Goal: Task Accomplishment & Management: Complete application form

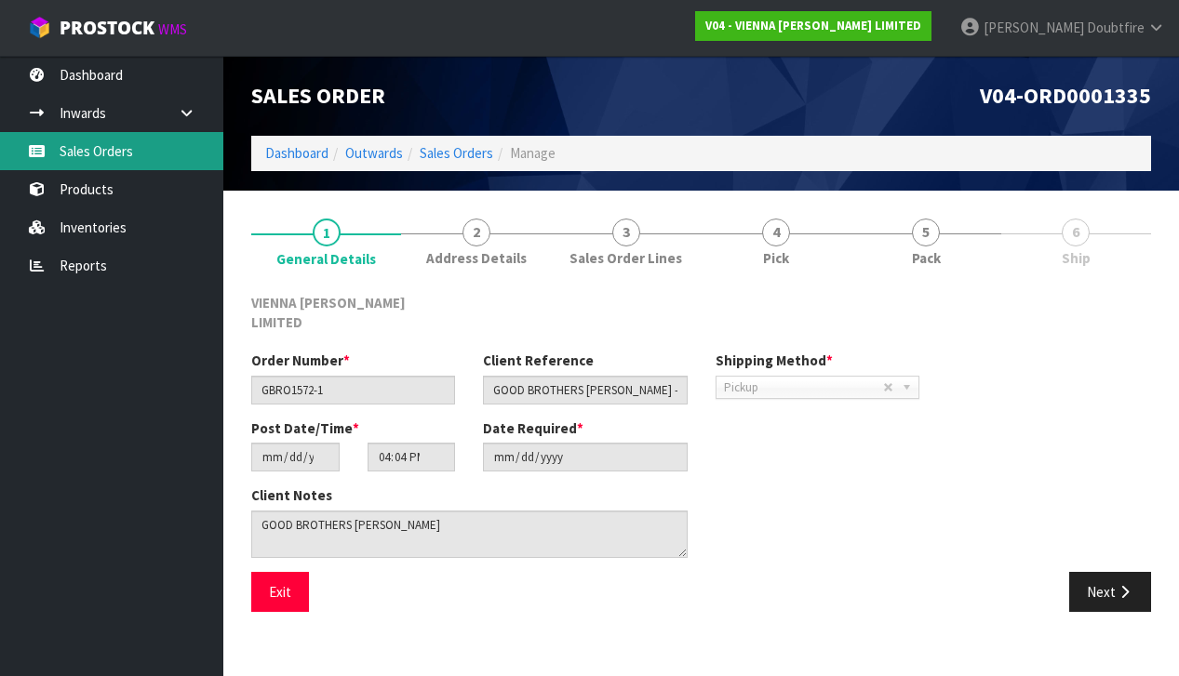
click at [103, 159] on link "Sales Orders" at bounding box center [111, 151] width 223 height 38
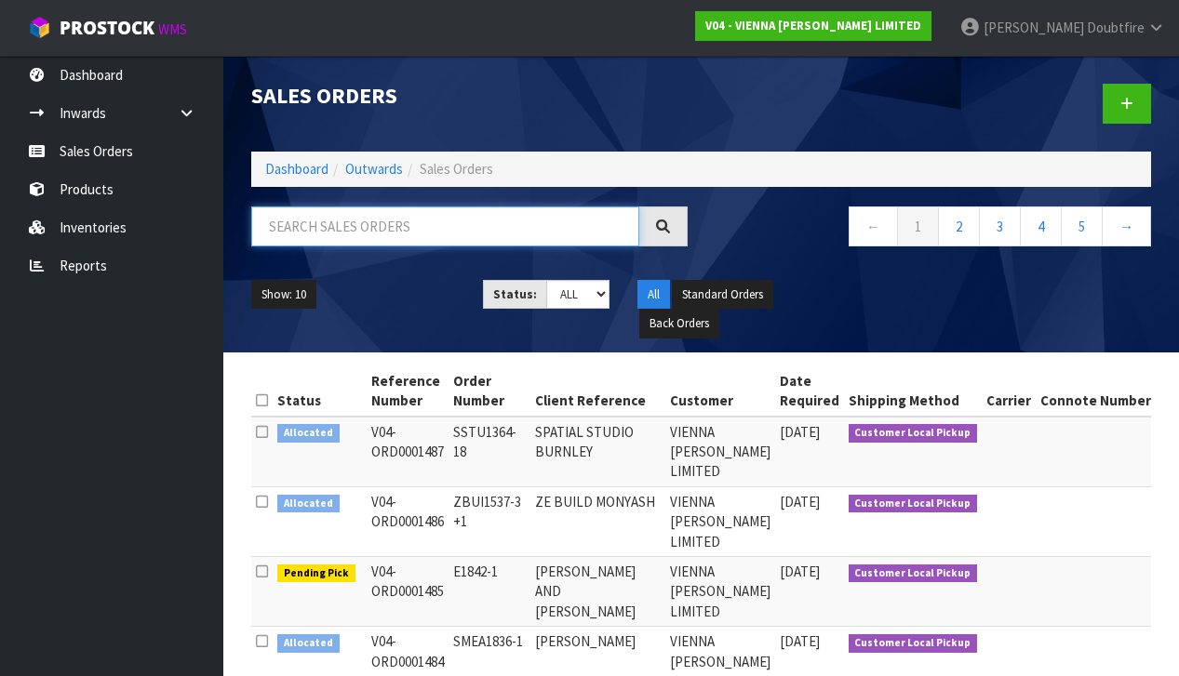
click at [322, 225] on input "text" at bounding box center [445, 227] width 388 height 40
type input "GOOD BROTHERS"
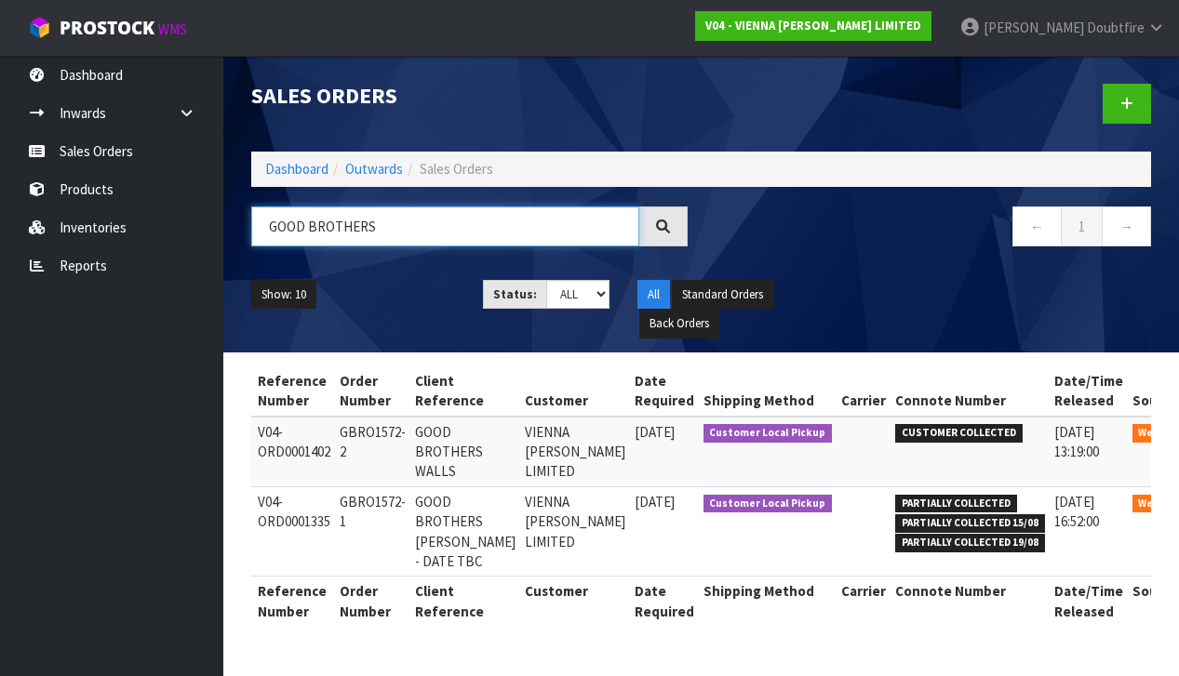
scroll to position [0, 112]
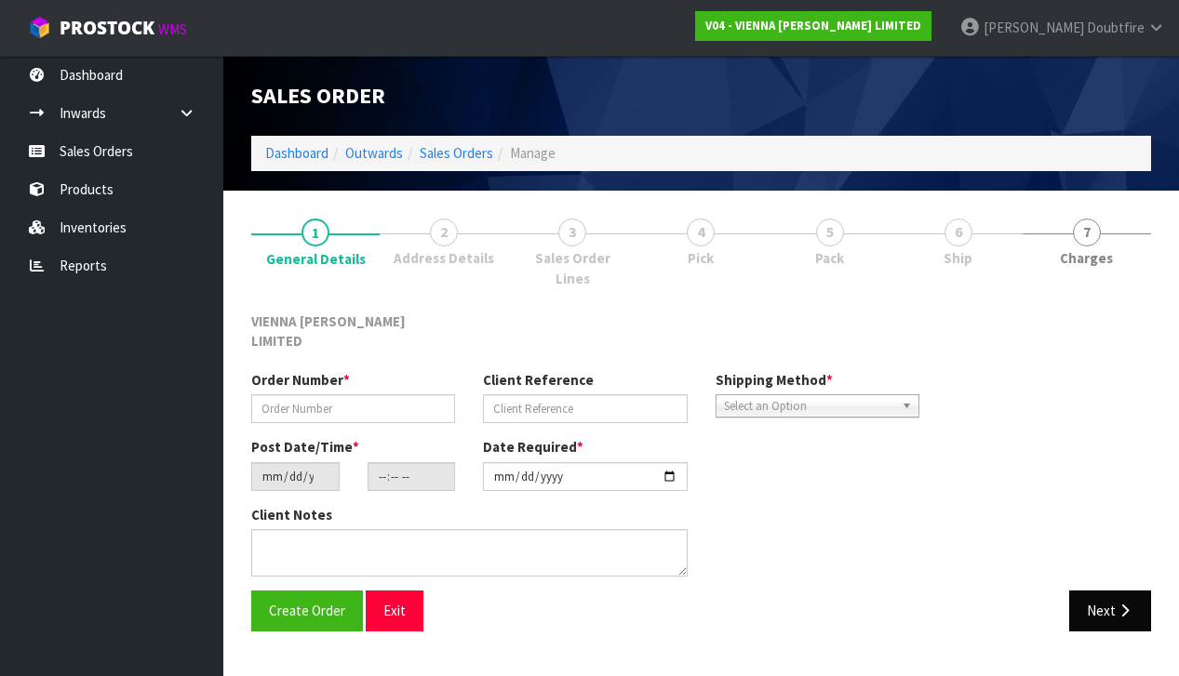
type input "GBRO1572-2"
type input "GOOD BROTHERS WALLS"
type input "[DATE]"
type input "09:23:00.000"
type input "[DATE]"
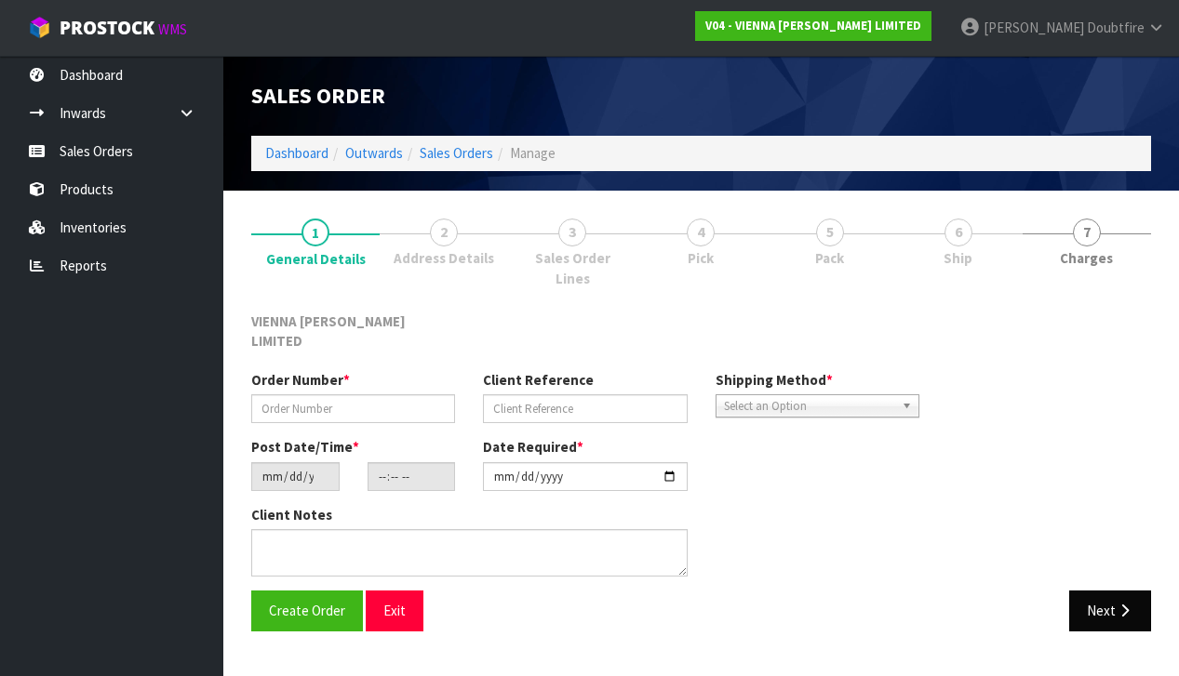
type textarea "GOOD BROTHERS WALLS COLLECTION IS NOW [DATE]"
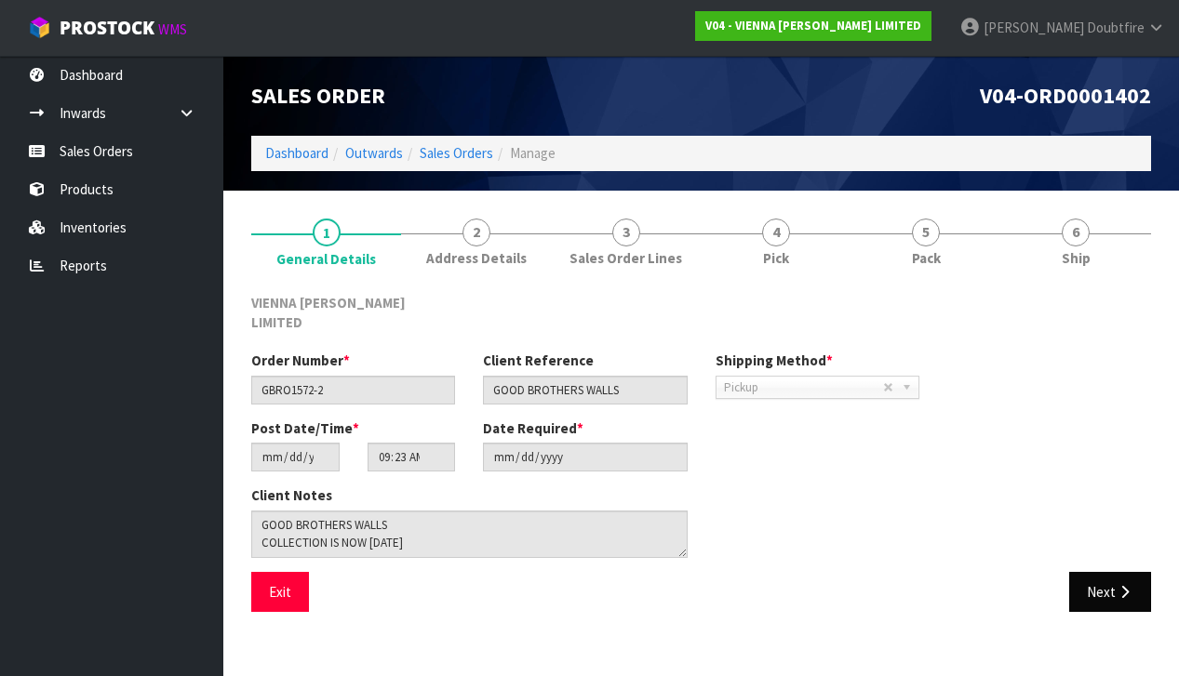
click at [1109, 572] on button "Next" at bounding box center [1110, 592] width 82 height 40
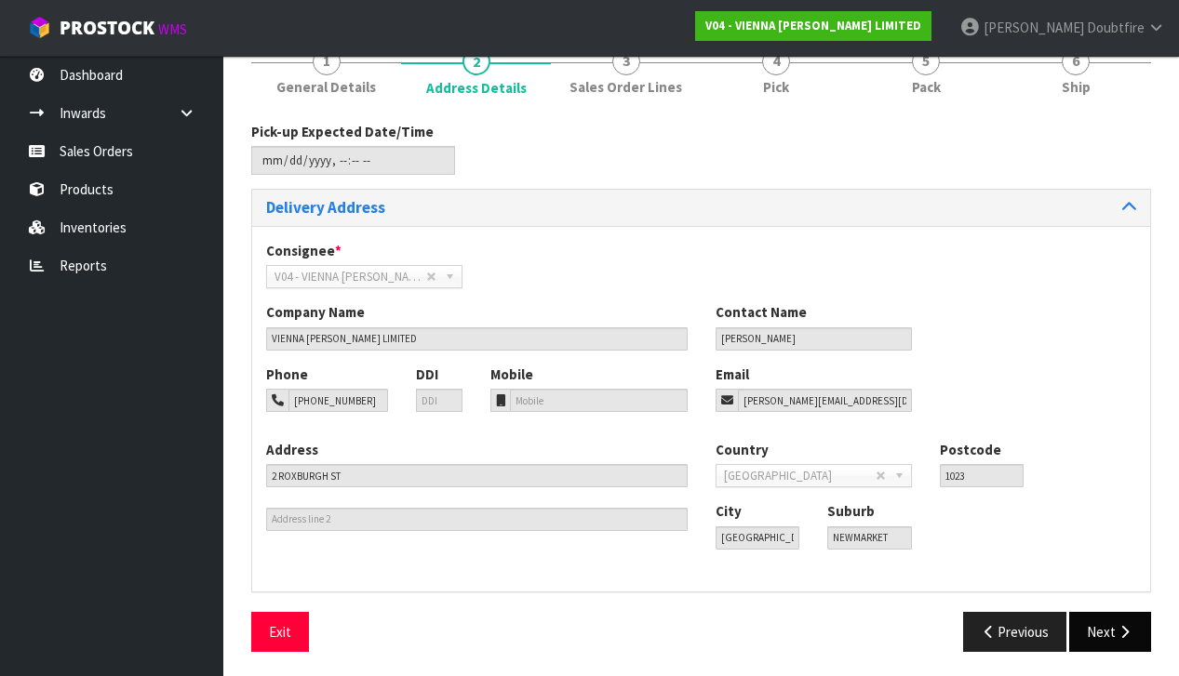
scroll to position [170, 0]
click at [1109, 617] on button "Next" at bounding box center [1110, 633] width 82 height 40
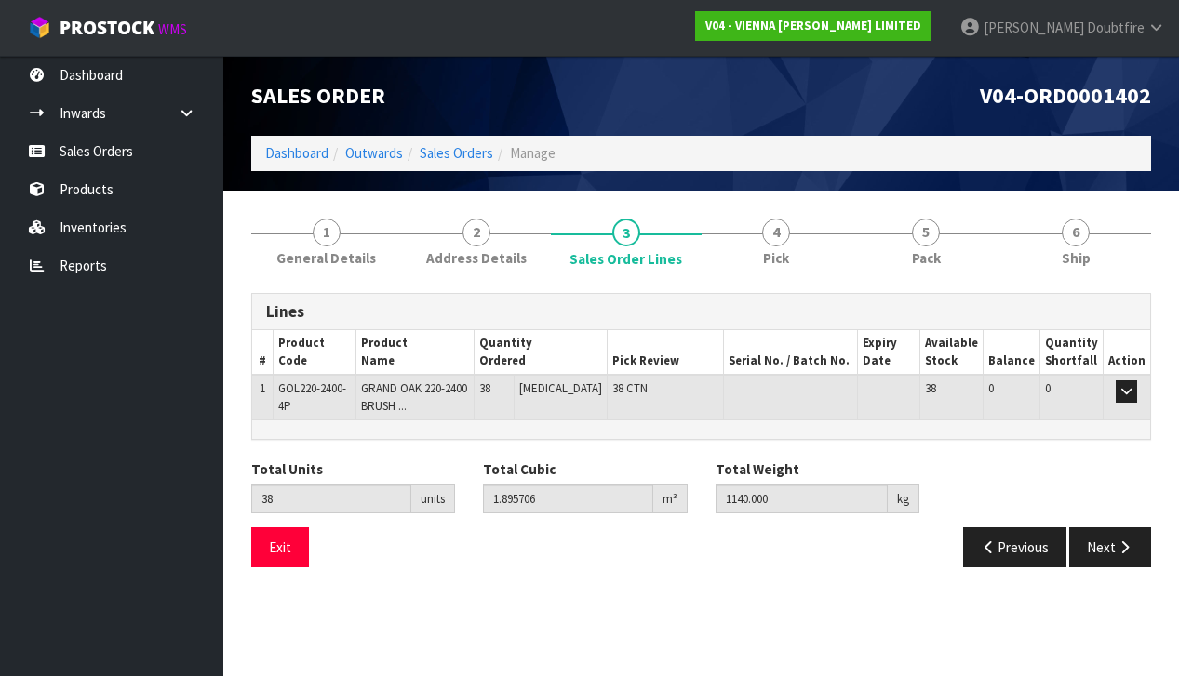
scroll to position [0, 0]
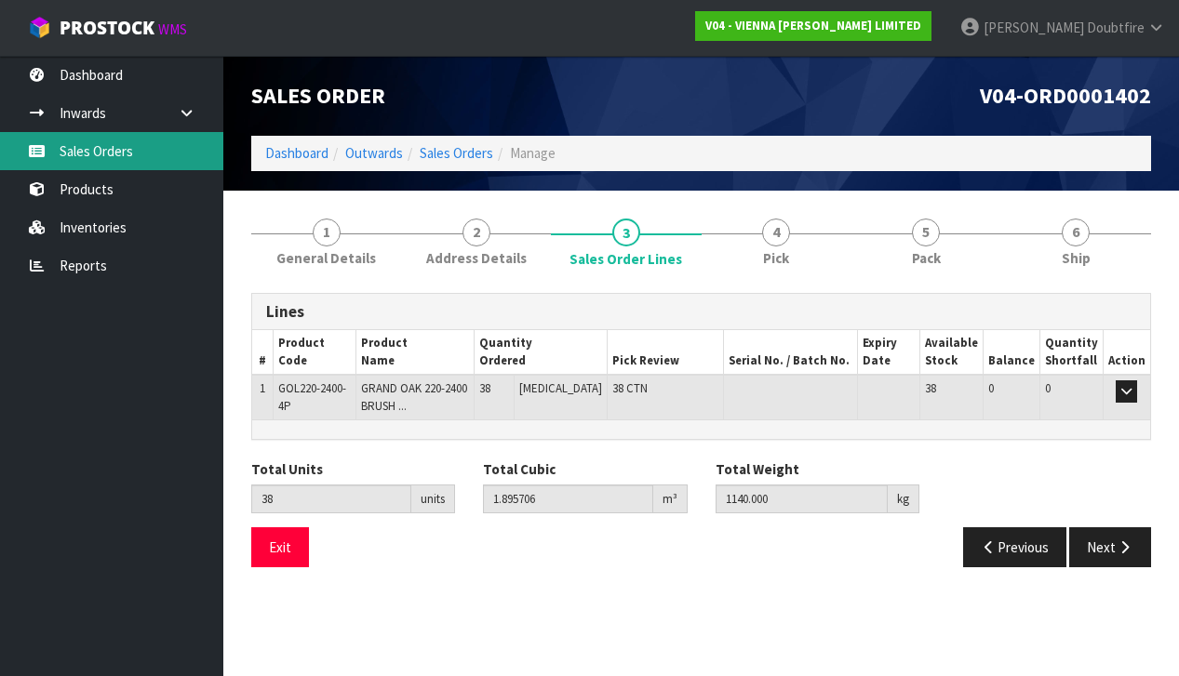
click at [96, 155] on link "Sales Orders" at bounding box center [111, 151] width 223 height 38
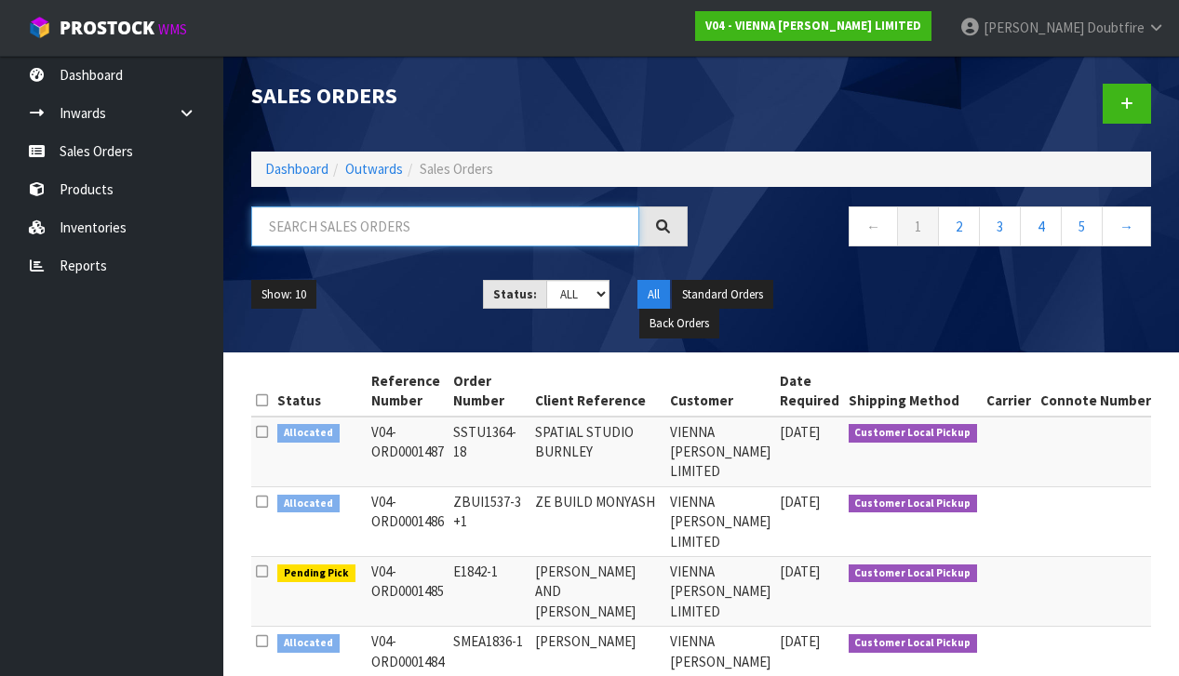
click at [355, 222] on input "text" at bounding box center [445, 227] width 388 height 40
type input "GOOD BROTHERS"
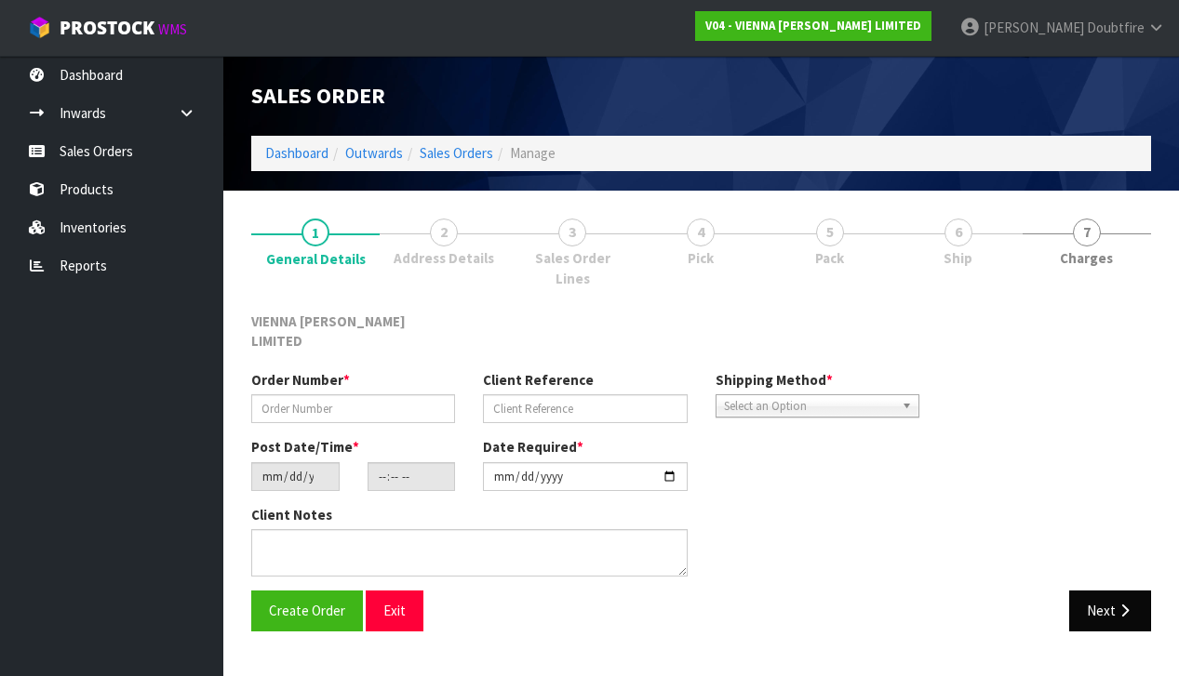
type input "GBRO1572-1"
type input "GOOD BROTHERS [PERSON_NAME] - DATE TBC"
type input "[DATE]"
type input "16:04:00.000"
type input "[DATE]"
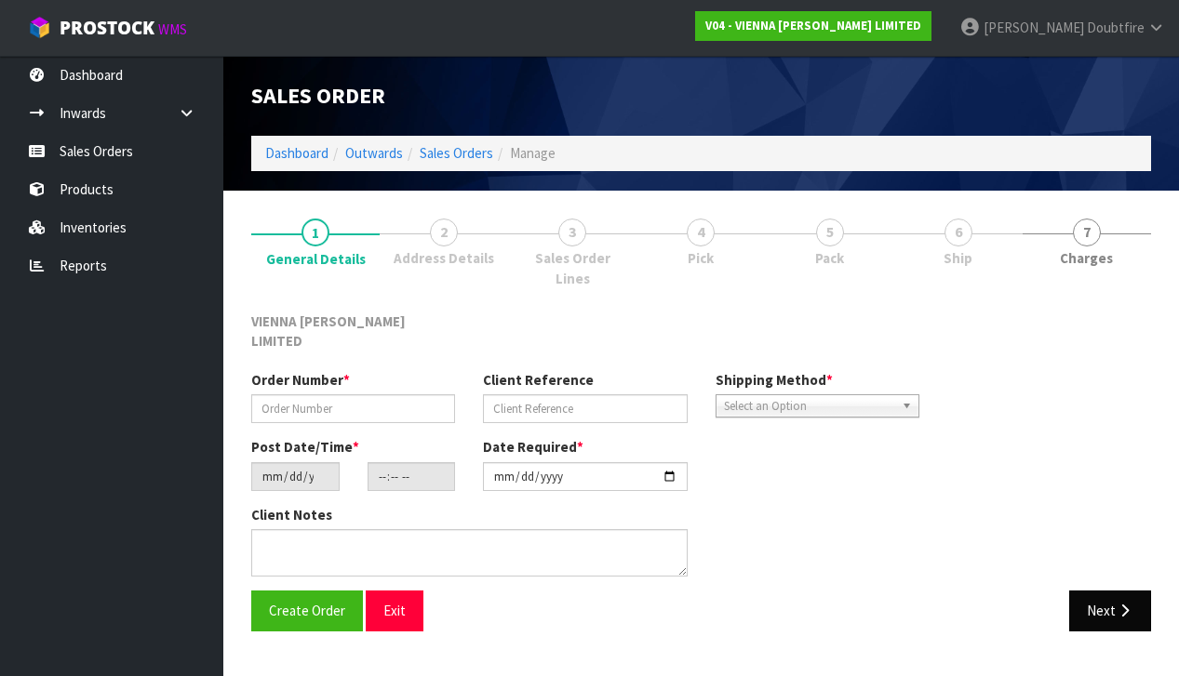
type textarea "GOOD BROTHERS [PERSON_NAME]"
click at [1101, 591] on button "Next" at bounding box center [1110, 611] width 82 height 40
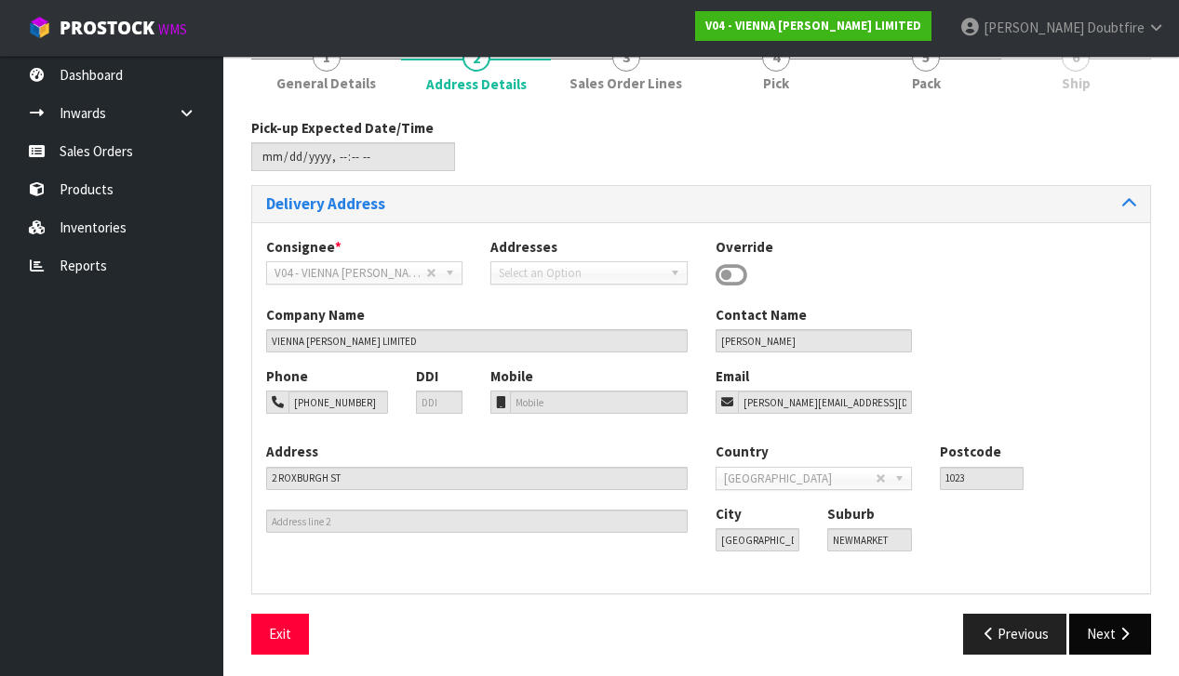
click at [1112, 623] on button "Next" at bounding box center [1110, 634] width 82 height 40
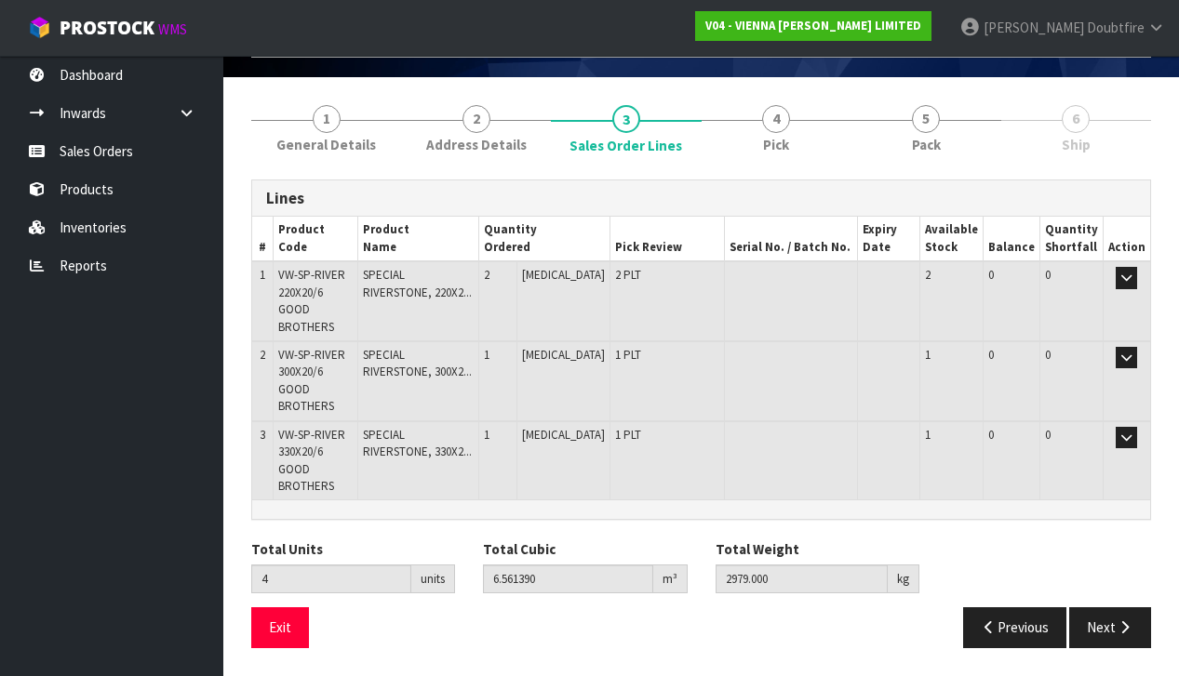
scroll to position [54, 0]
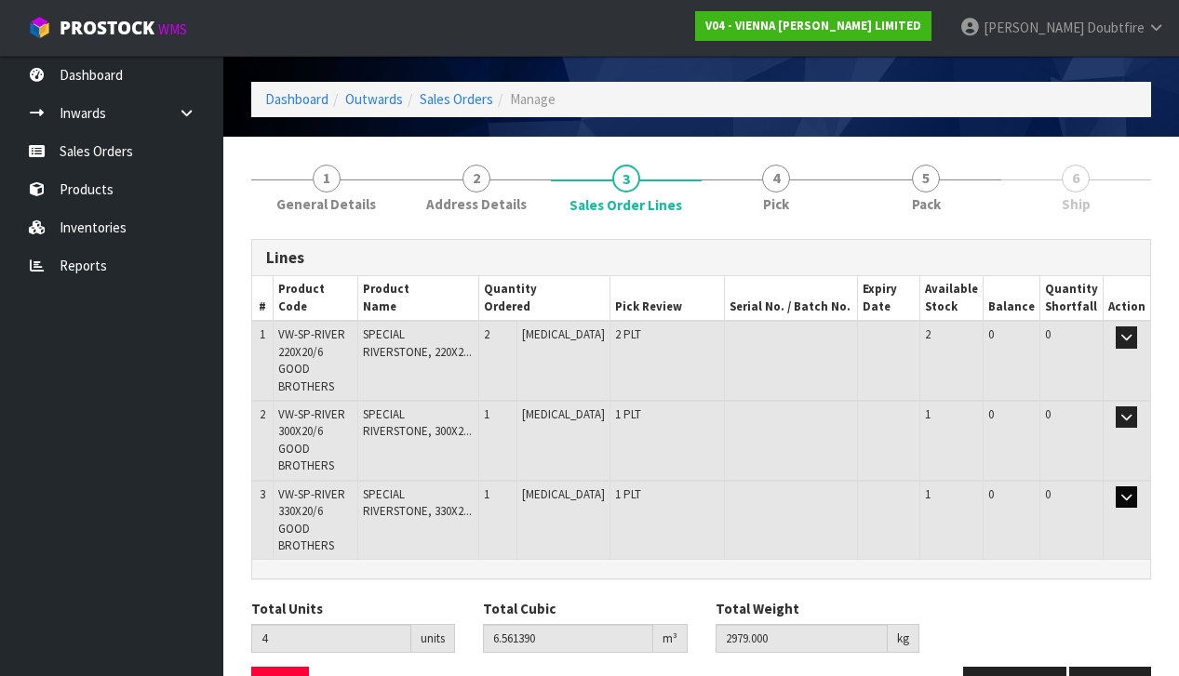
click at [1125, 491] on icon "button" at bounding box center [1126, 497] width 10 height 12
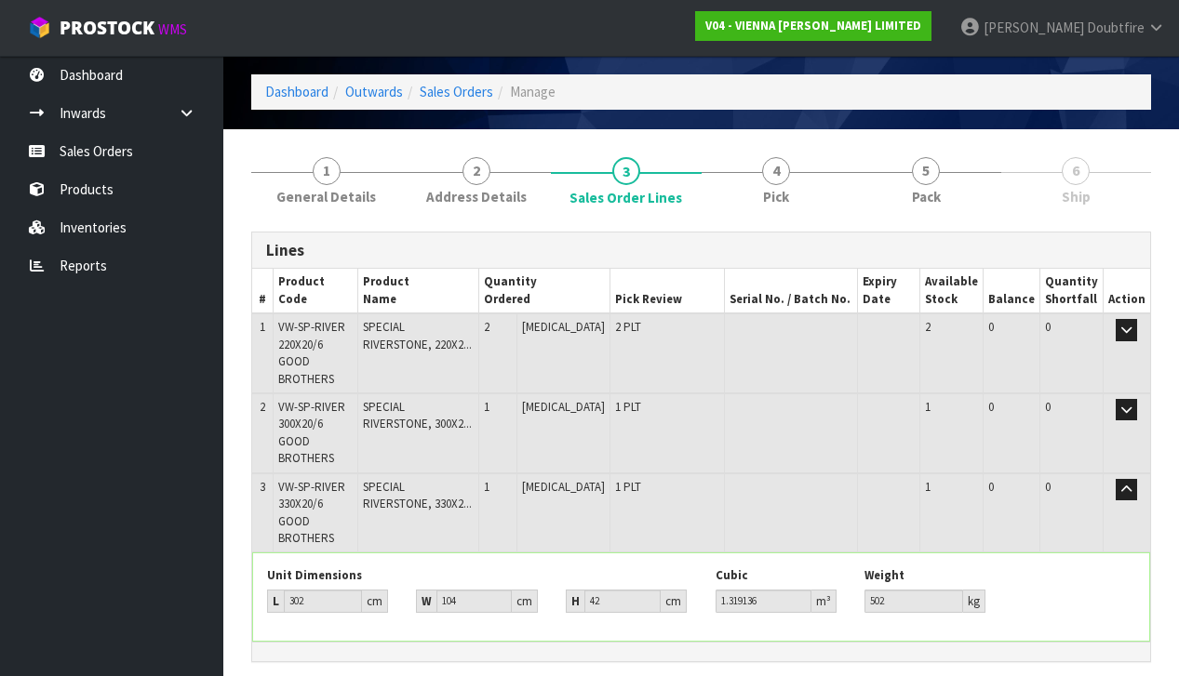
scroll to position [63, 0]
click at [1127, 484] on icon "button" at bounding box center [1126, 490] width 10 height 12
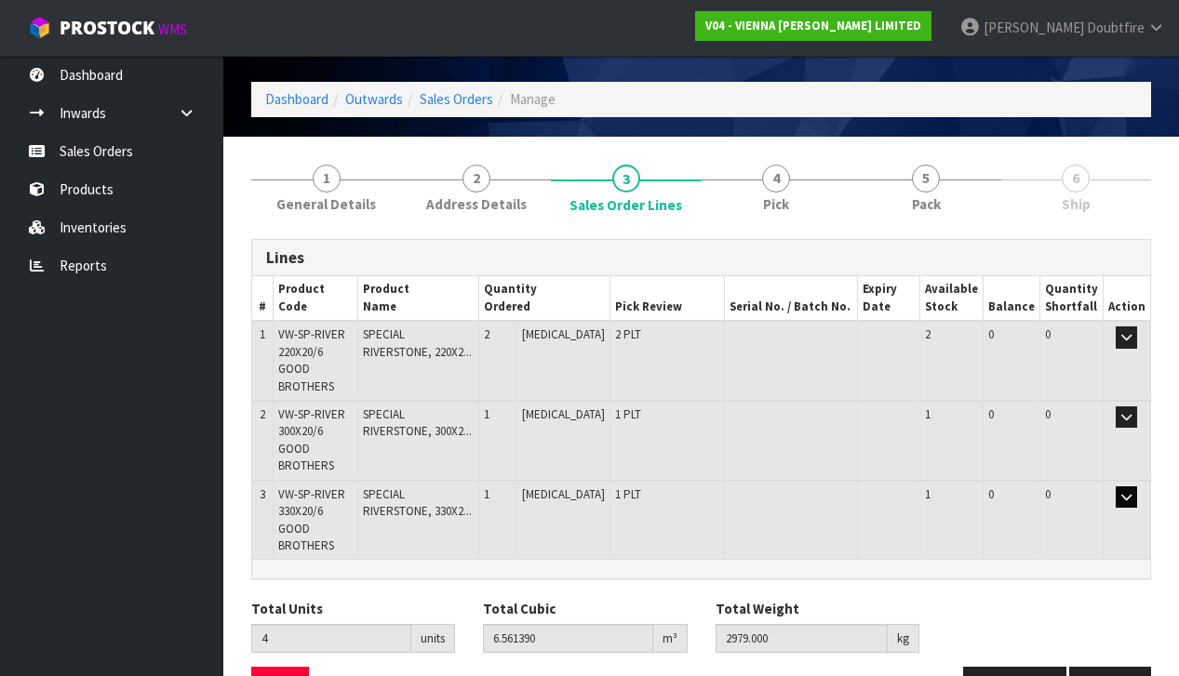
click at [1127, 487] on button "button" at bounding box center [1125, 498] width 21 height 22
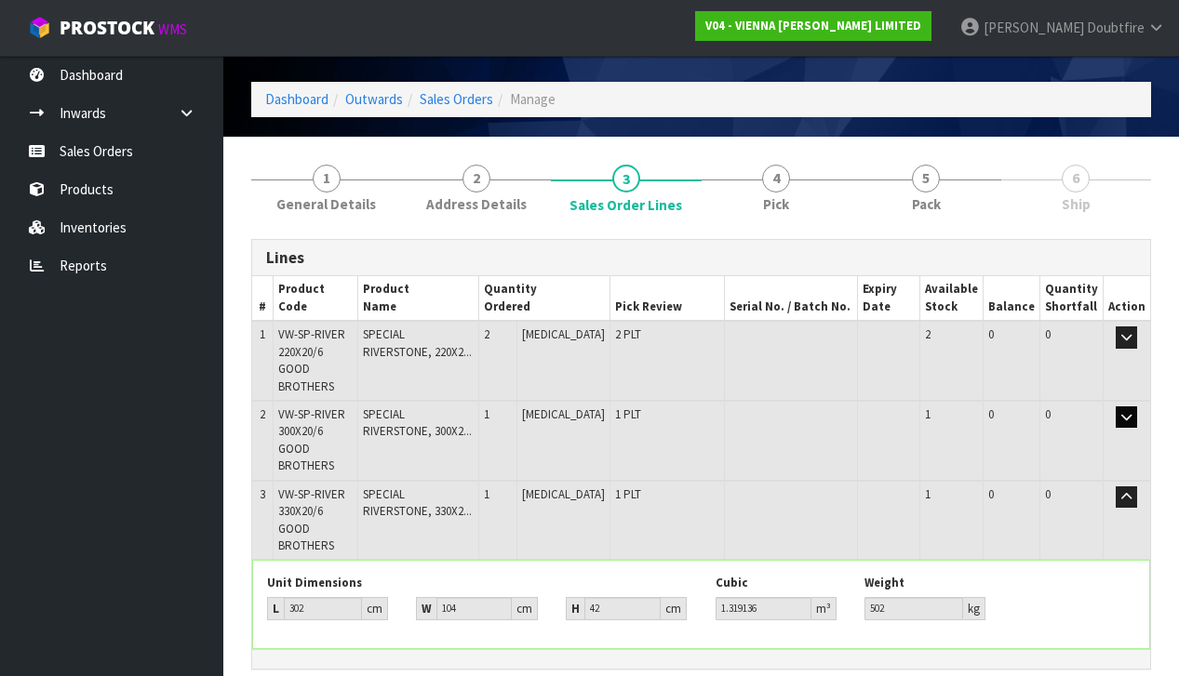
click at [1129, 411] on icon "button" at bounding box center [1126, 417] width 10 height 12
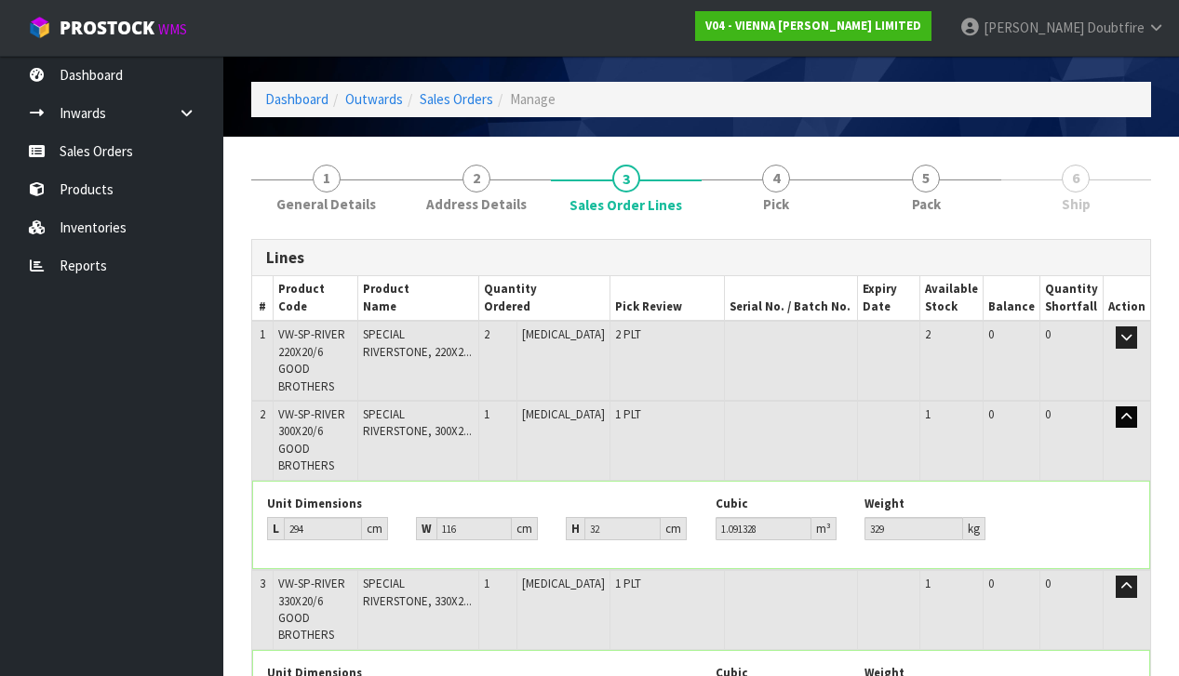
click at [1128, 411] on icon "button" at bounding box center [1126, 417] width 10 height 12
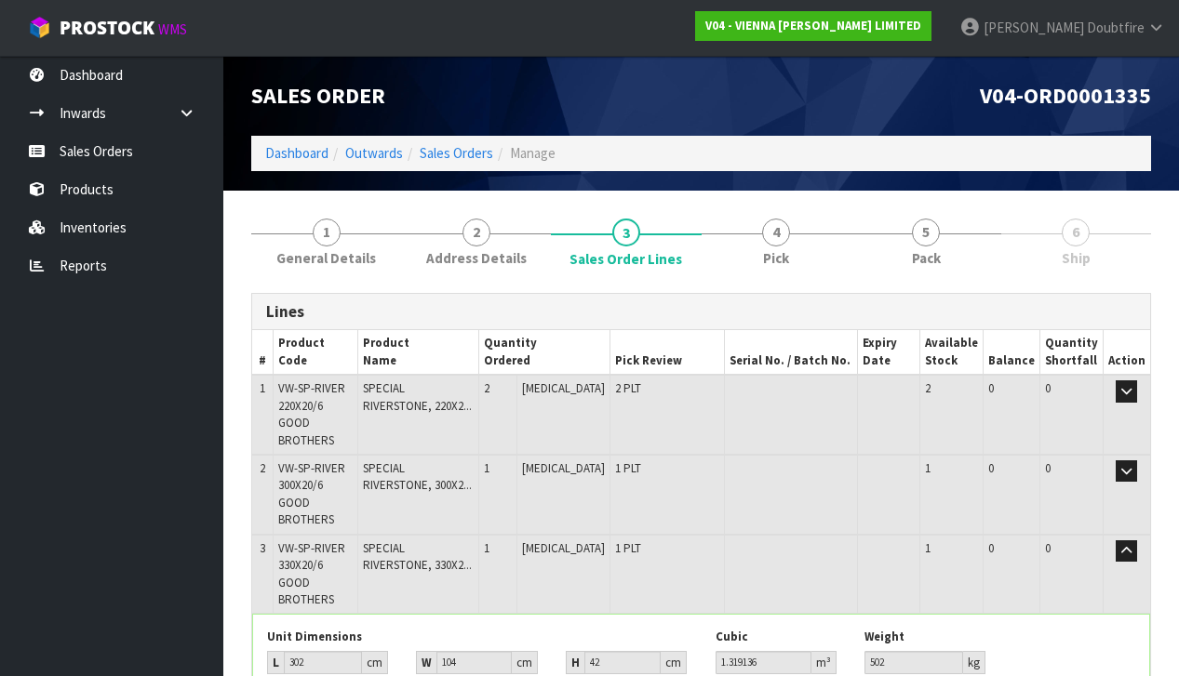
scroll to position [0, 0]
